Goal: Navigation & Orientation: Find specific page/section

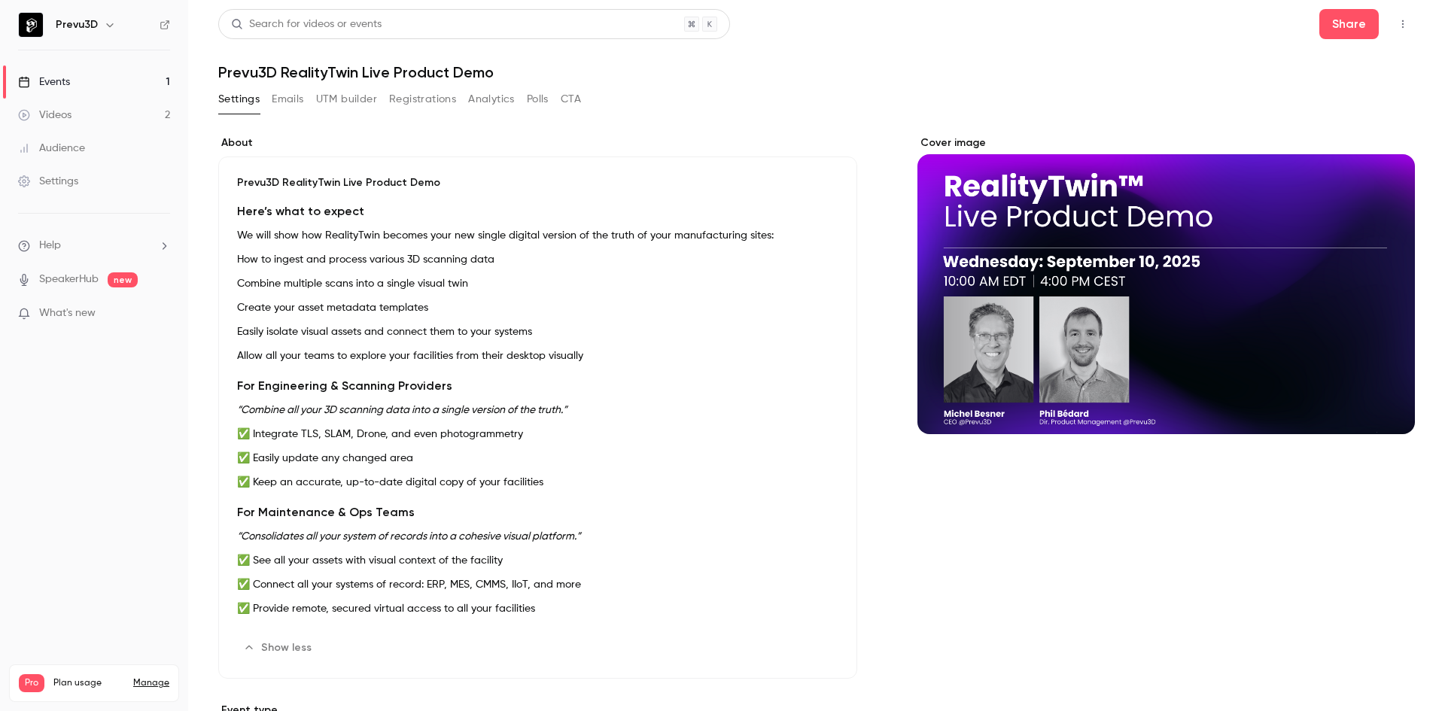
click at [56, 151] on div "Audience" at bounding box center [51, 148] width 67 height 15
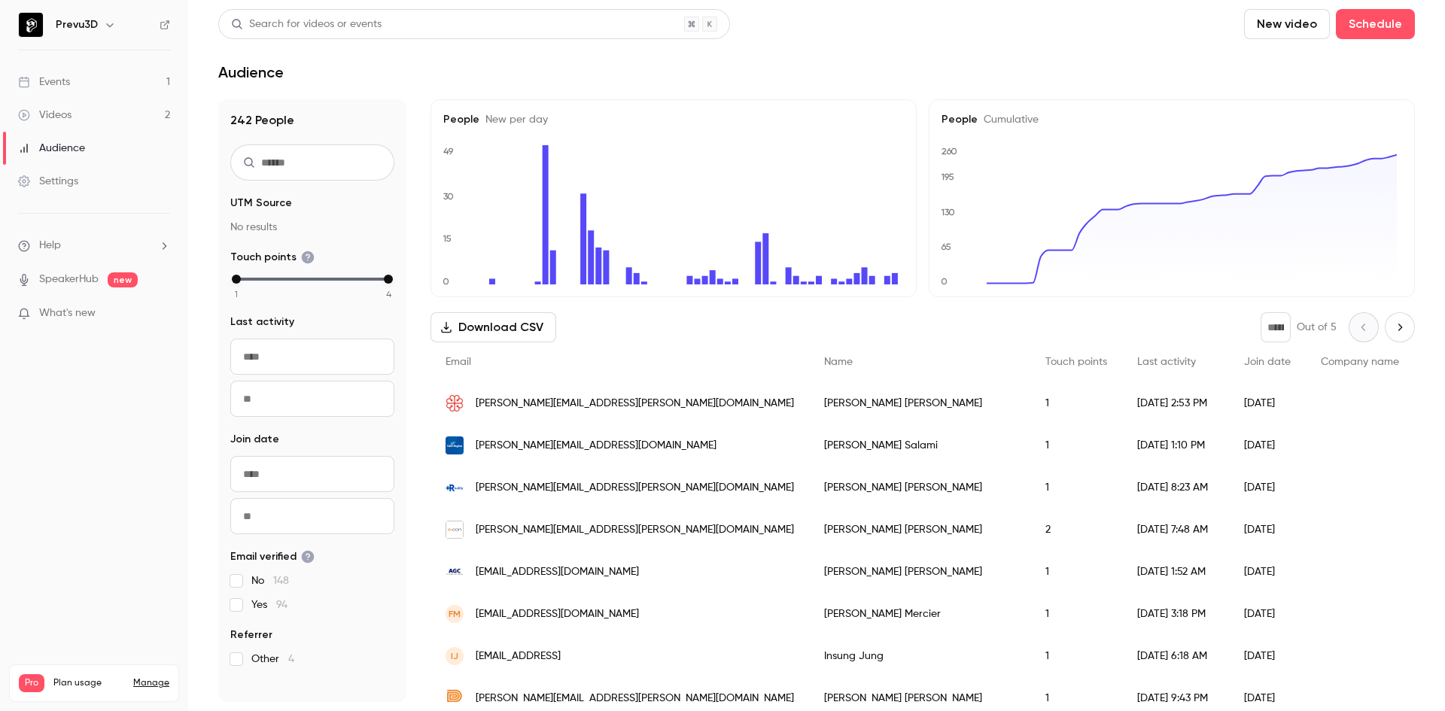
click at [59, 82] on div "Events" at bounding box center [44, 82] width 52 height 15
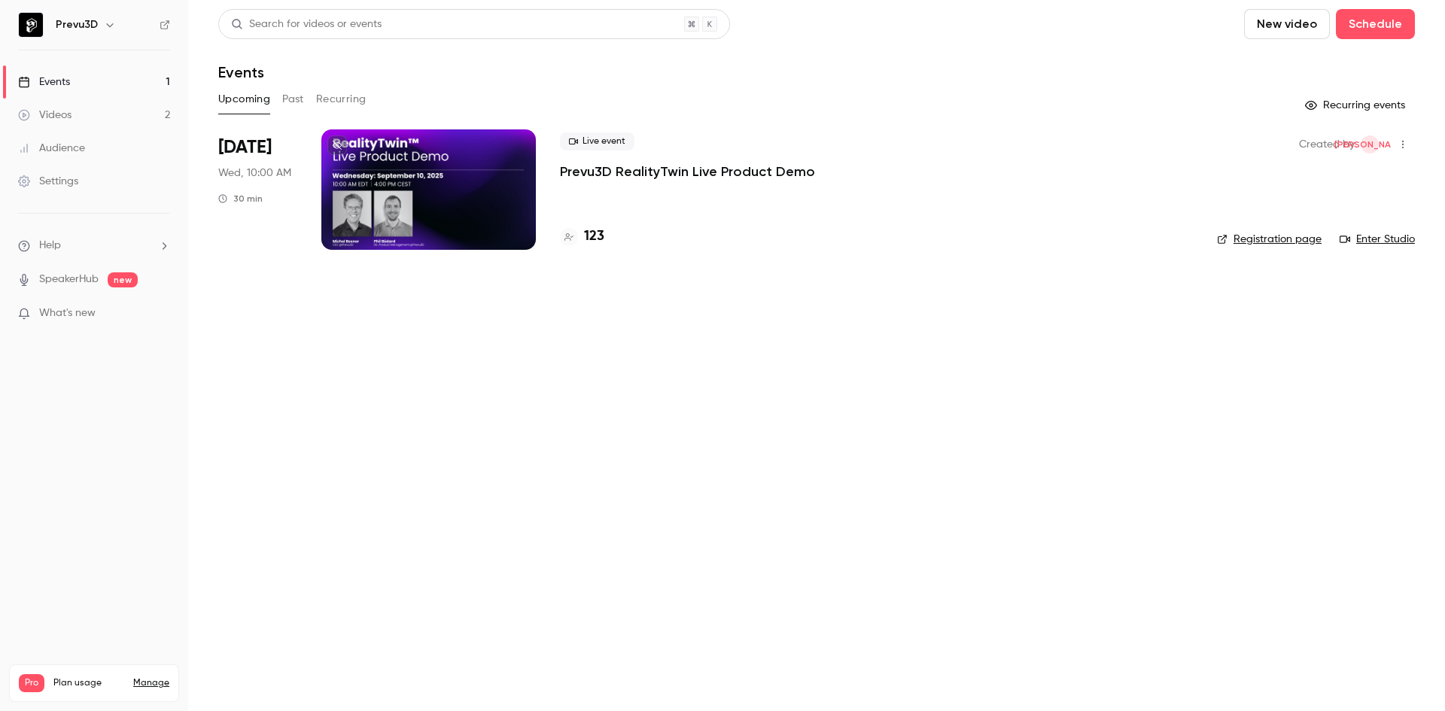
click at [588, 231] on h4 "123" at bounding box center [594, 237] width 20 height 20
